Goal: Find specific page/section: Find specific page/section

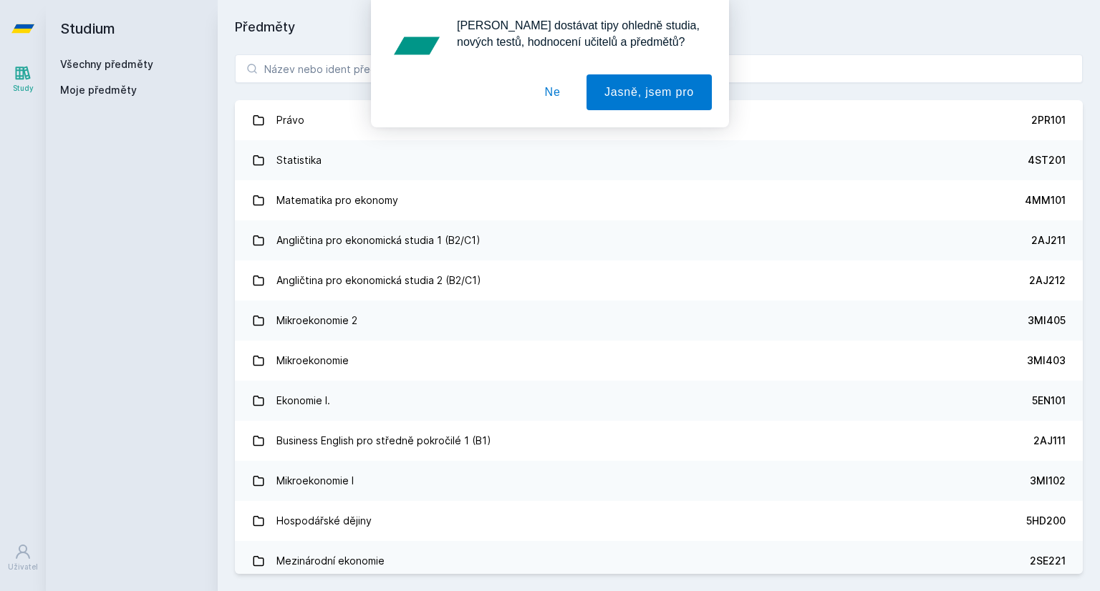
click at [551, 95] on button "Ne" at bounding box center [553, 92] width 52 height 36
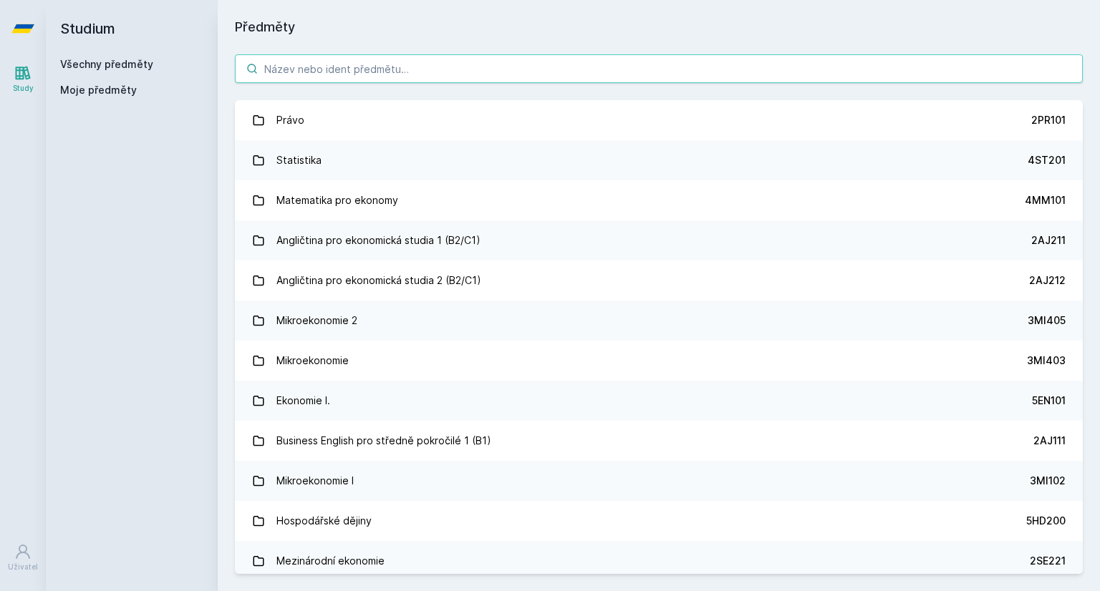
click at [525, 66] on input "search" at bounding box center [659, 68] width 848 height 29
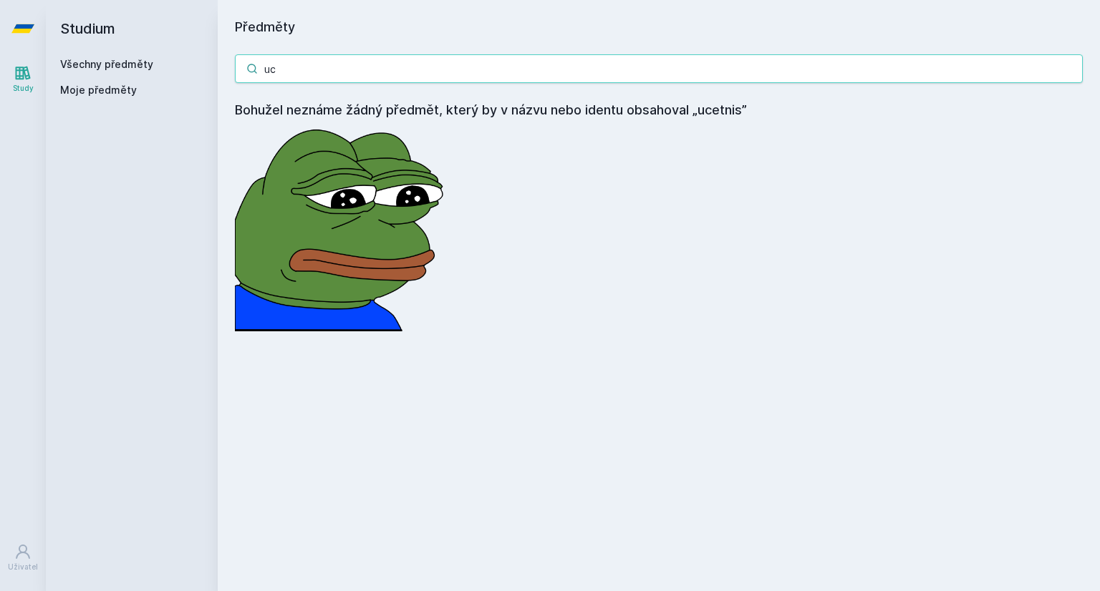
type input "u"
type input ")"
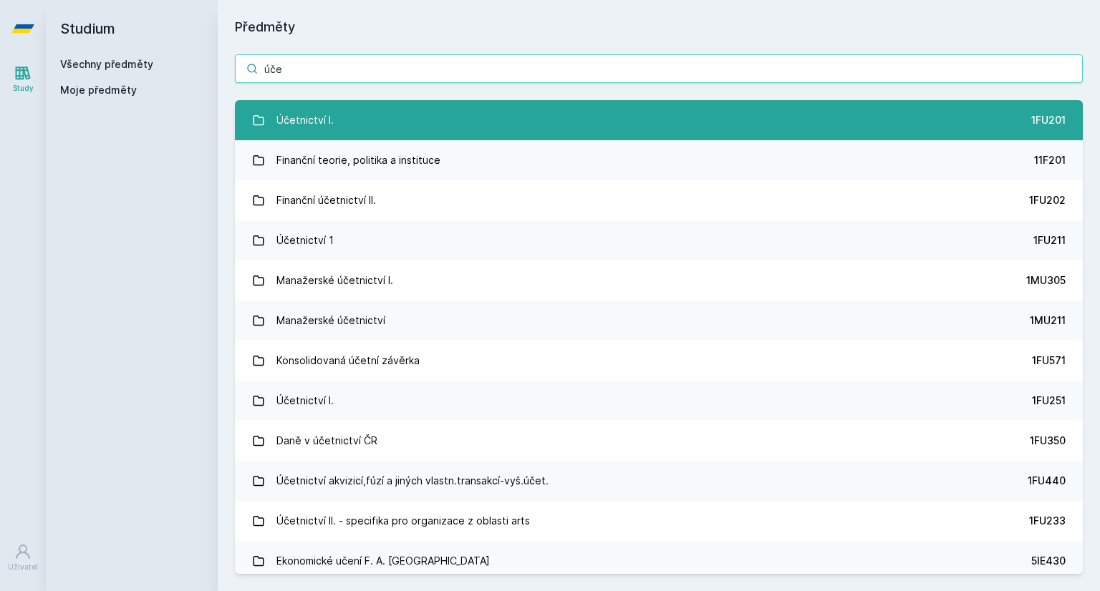
type input "úče"
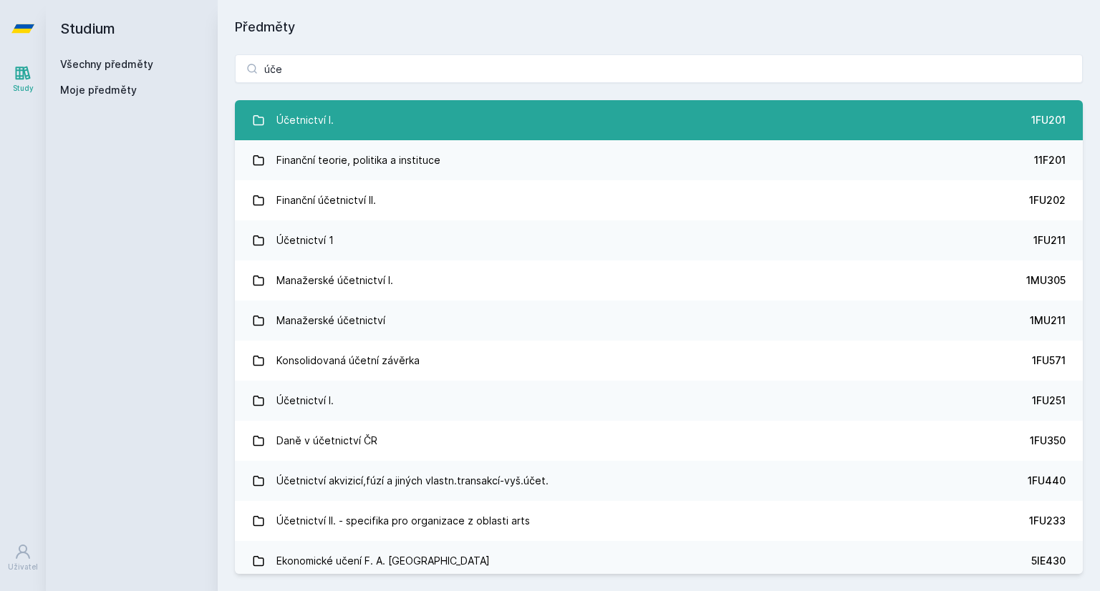
click at [383, 127] on link "Účetnictví I. 1FU201" at bounding box center [659, 120] width 848 height 40
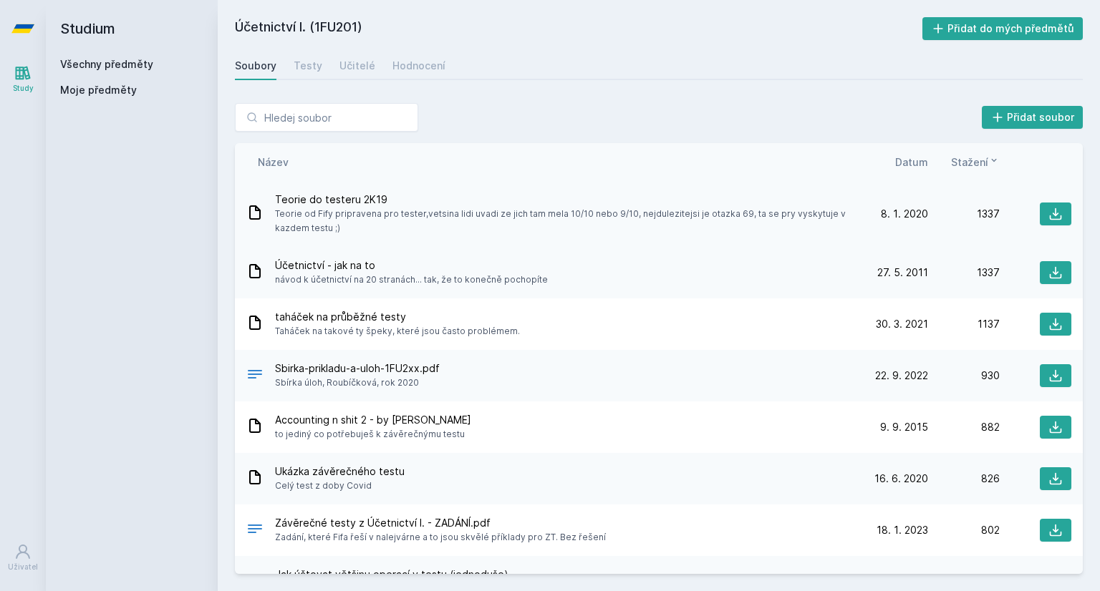
click at [467, 200] on span "Teorie do testeru 2K19" at bounding box center [563, 200] width 576 height 14
click at [1059, 476] on button at bounding box center [1056, 479] width 32 height 23
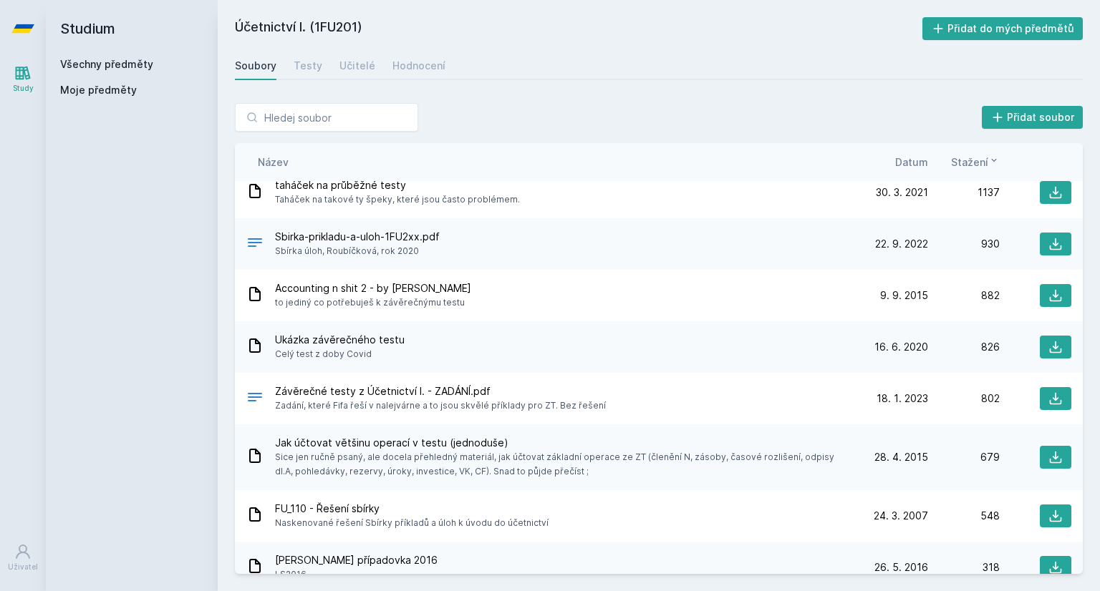
scroll to position [132, 0]
click at [1051, 246] on icon at bounding box center [1055, 244] width 14 height 14
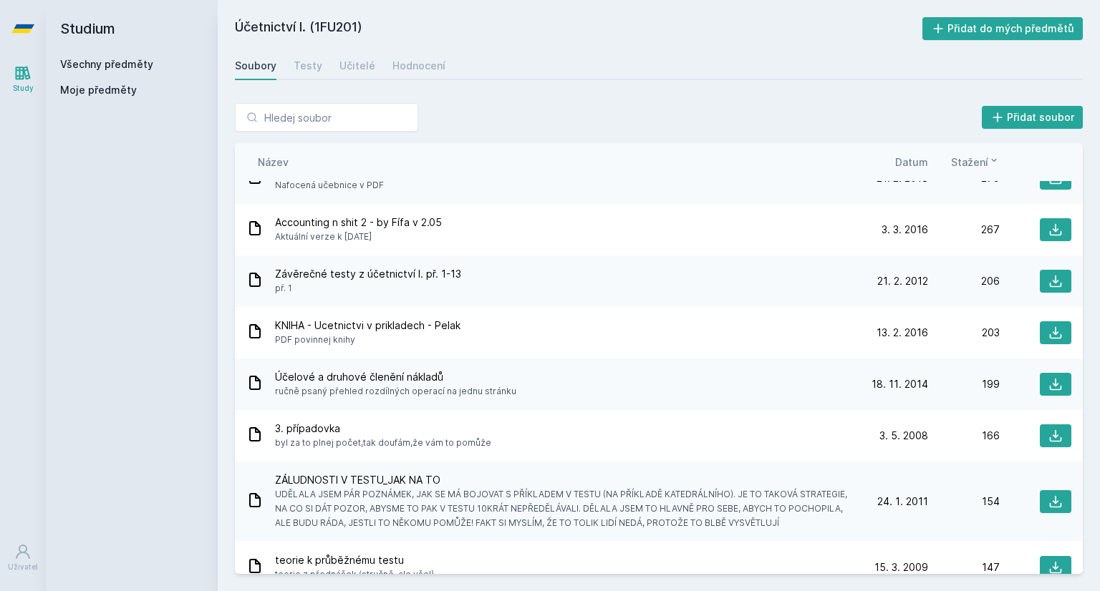
scroll to position [630, 0]
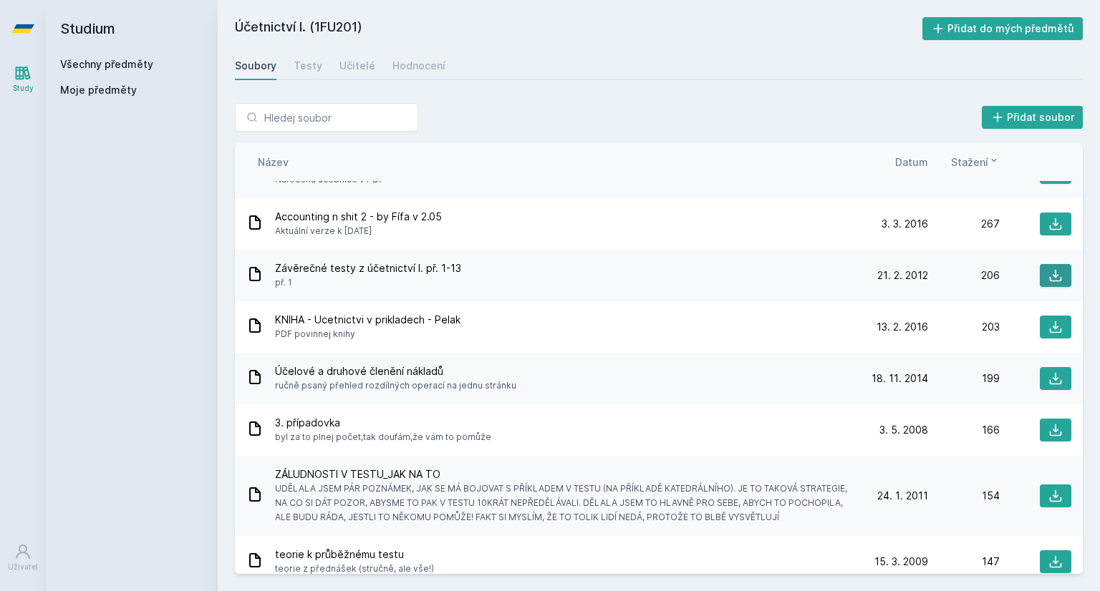
click at [1040, 271] on button at bounding box center [1056, 275] width 32 height 23
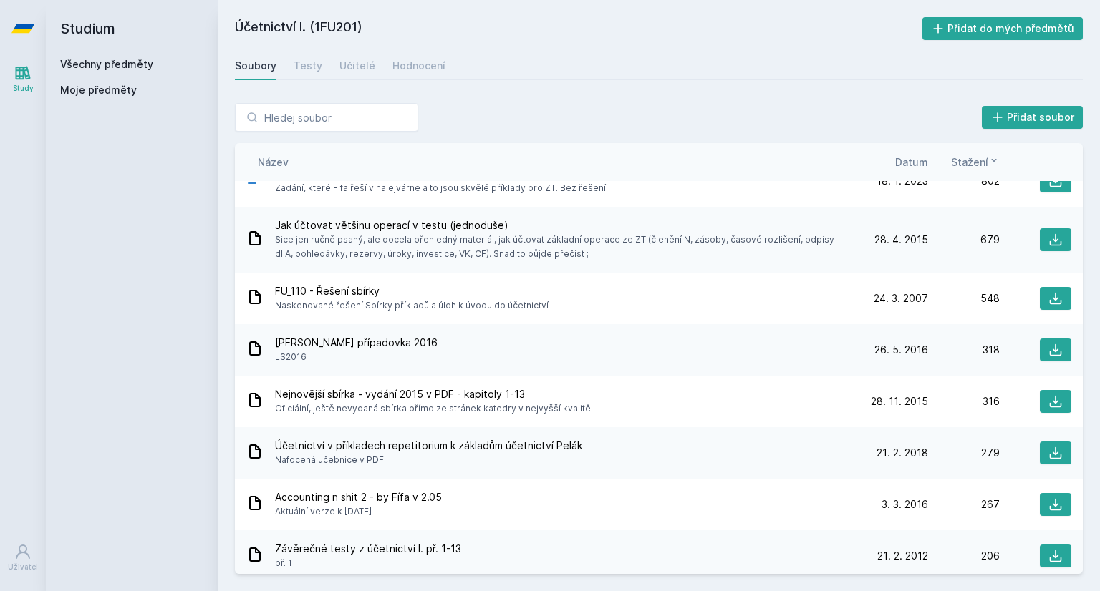
scroll to position [338, 0]
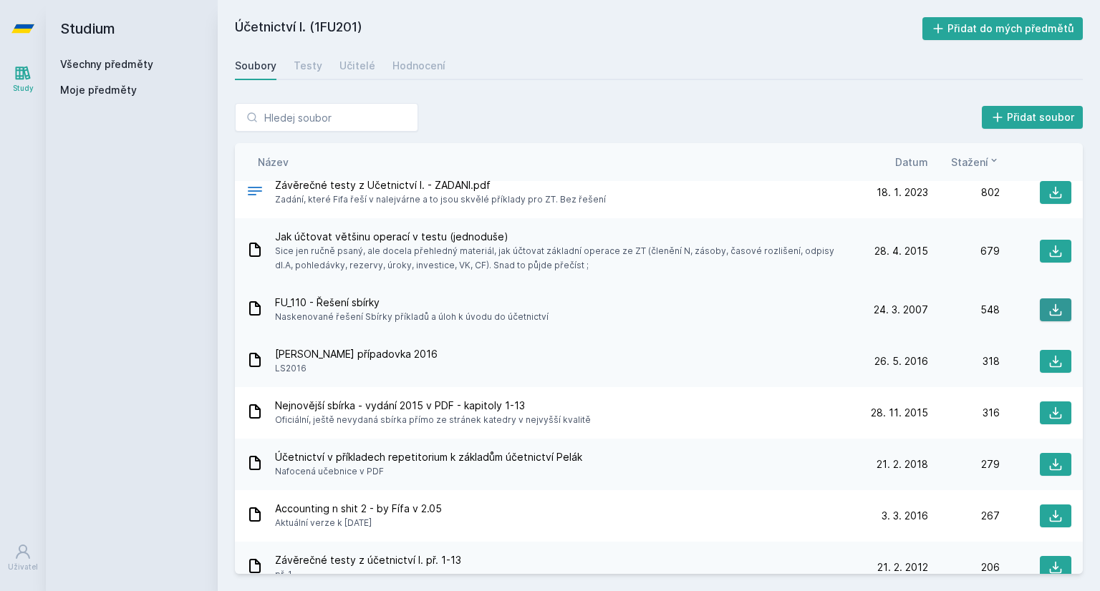
click at [1048, 307] on icon at bounding box center [1055, 310] width 14 height 14
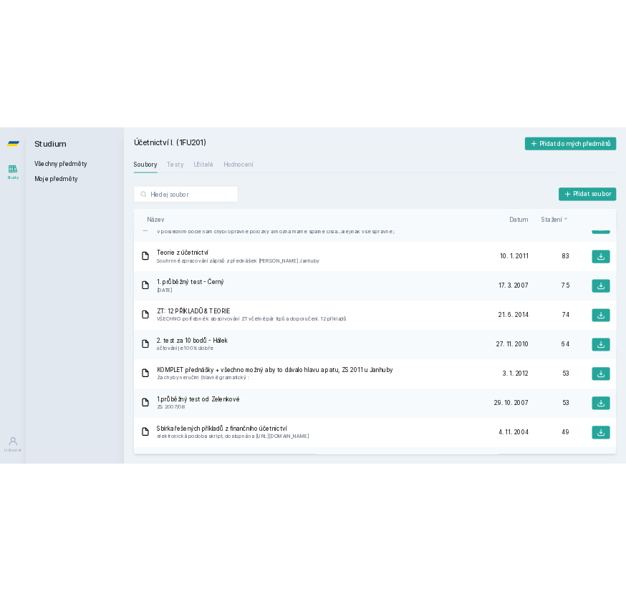
scroll to position [1399, 0]
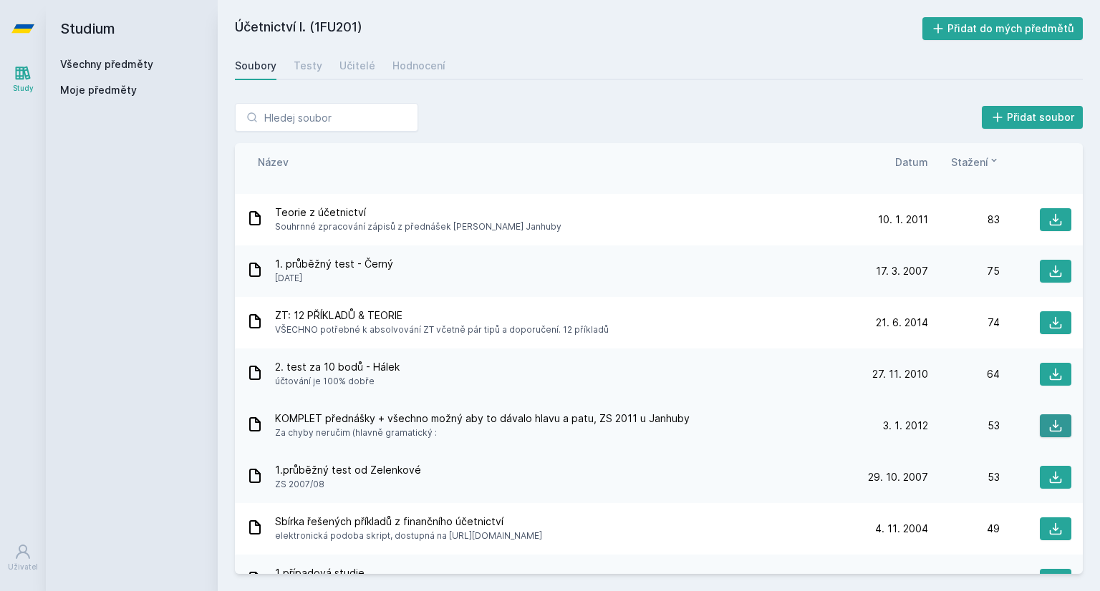
click at [1048, 425] on icon at bounding box center [1055, 426] width 14 height 14
